Goal: Information Seeking & Learning: Learn about a topic

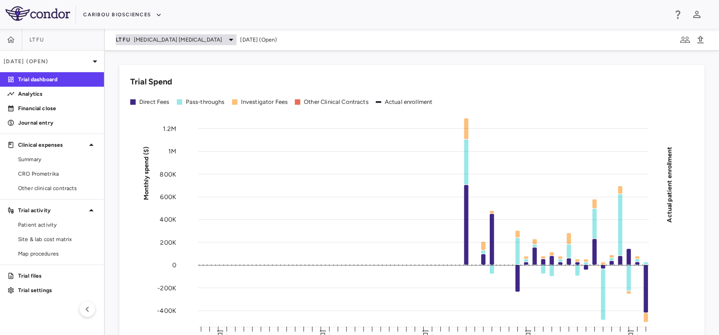
click at [136, 40] on span "[MEDICAL_DATA] [MEDICAL_DATA]" at bounding box center [178, 40] width 88 height 8
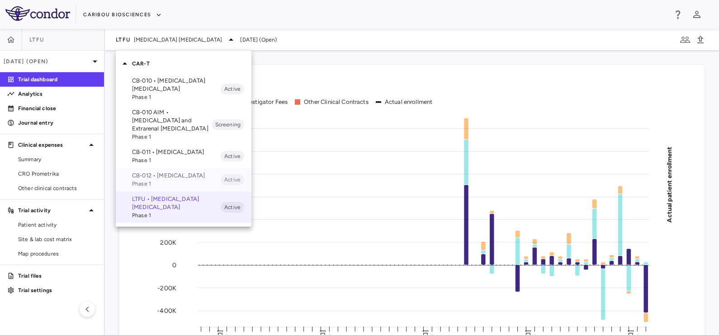
click at [150, 174] on p "CB-012 • [MEDICAL_DATA]" at bounding box center [176, 176] width 89 height 8
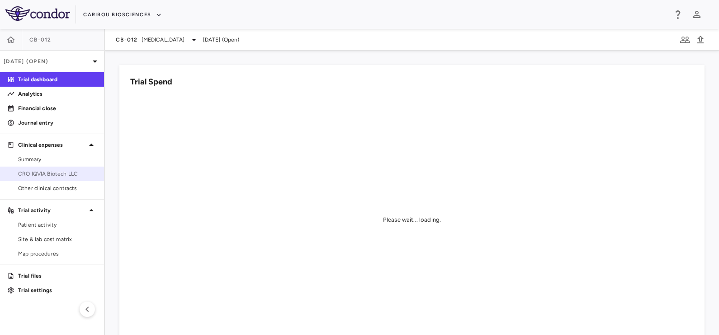
click at [30, 174] on span "CRO IQVIA Biotech LLC" at bounding box center [57, 174] width 79 height 8
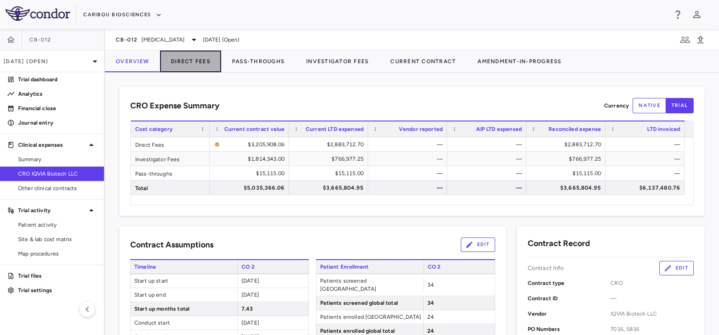
click at [190, 62] on button "Direct Fees" at bounding box center [190, 62] width 61 height 22
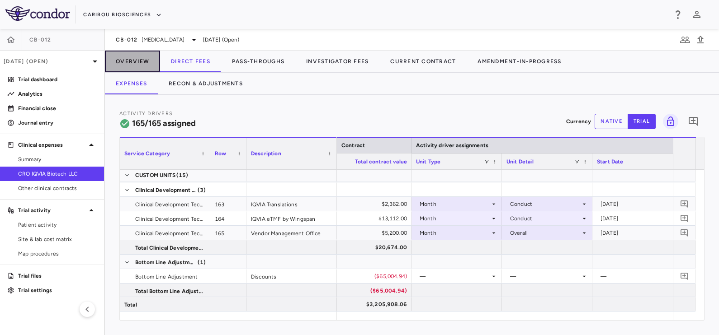
click at [134, 61] on button "Overview" at bounding box center [132, 62] width 55 height 22
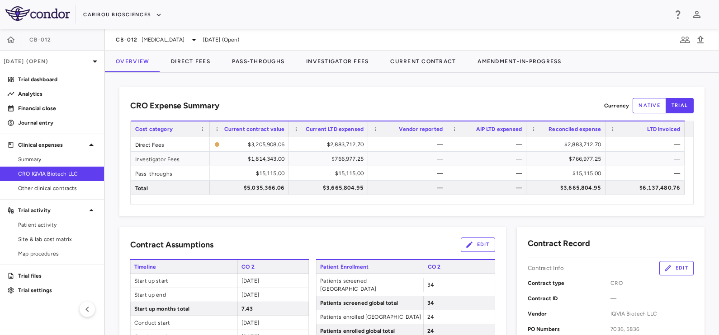
click at [303, 94] on div "CRO Expense Summary Currency native trial Drag here to set row groups Drag here…" at bounding box center [411, 151] width 585 height 129
